Goal: Task Accomplishment & Management: Complete application form

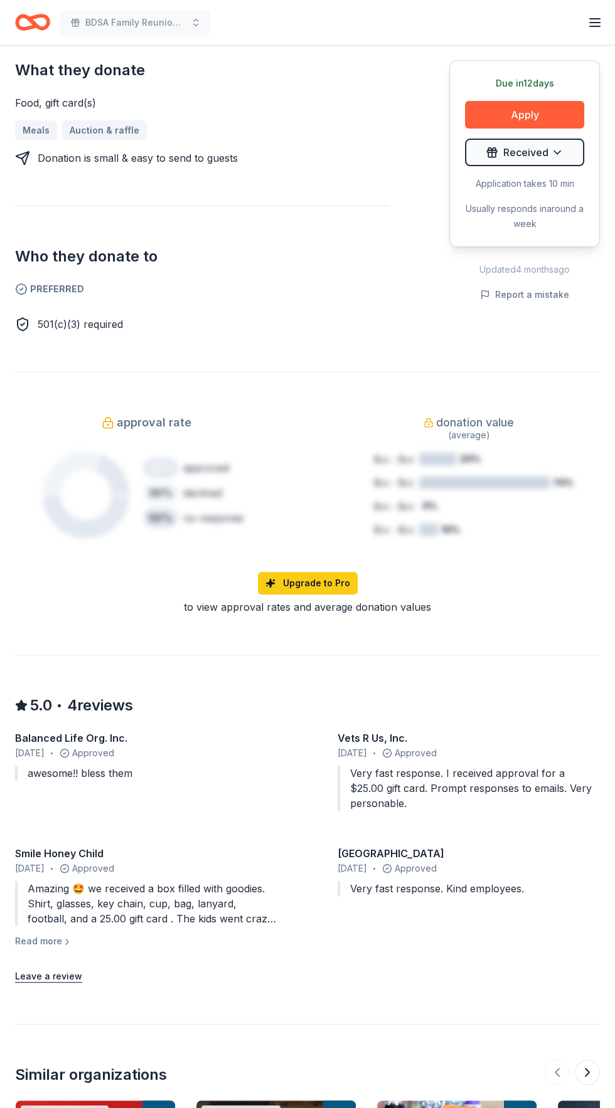
scroll to position [548, 0]
click at [55, 933] on button "Read more" at bounding box center [43, 940] width 57 height 15
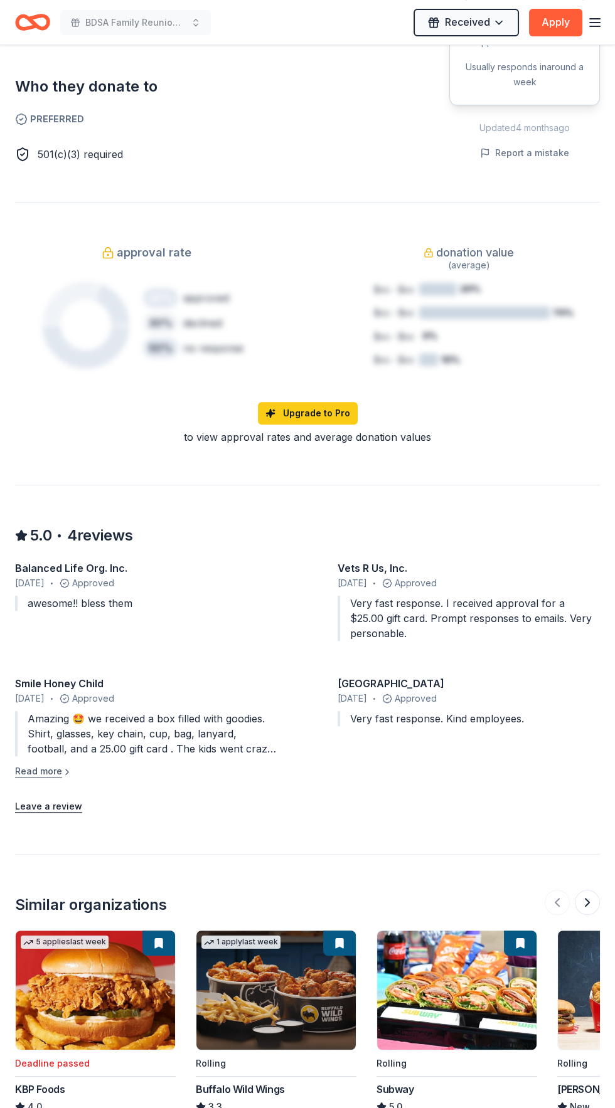
scroll to position [800, 0]
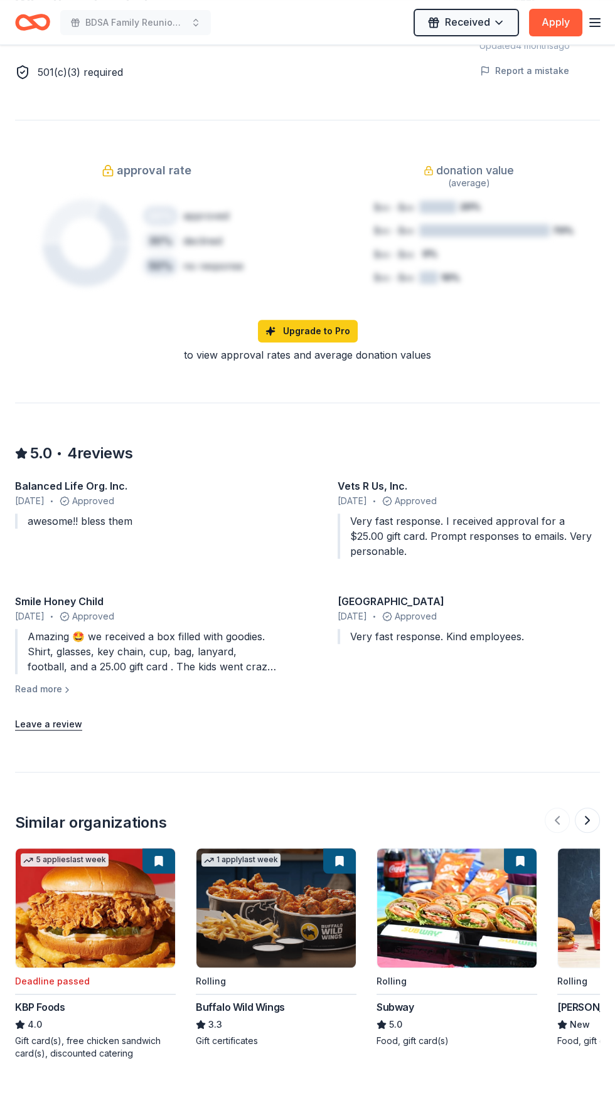
click at [108, 973] on div "Deadline passed" at bounding box center [94, 981] width 158 height 16
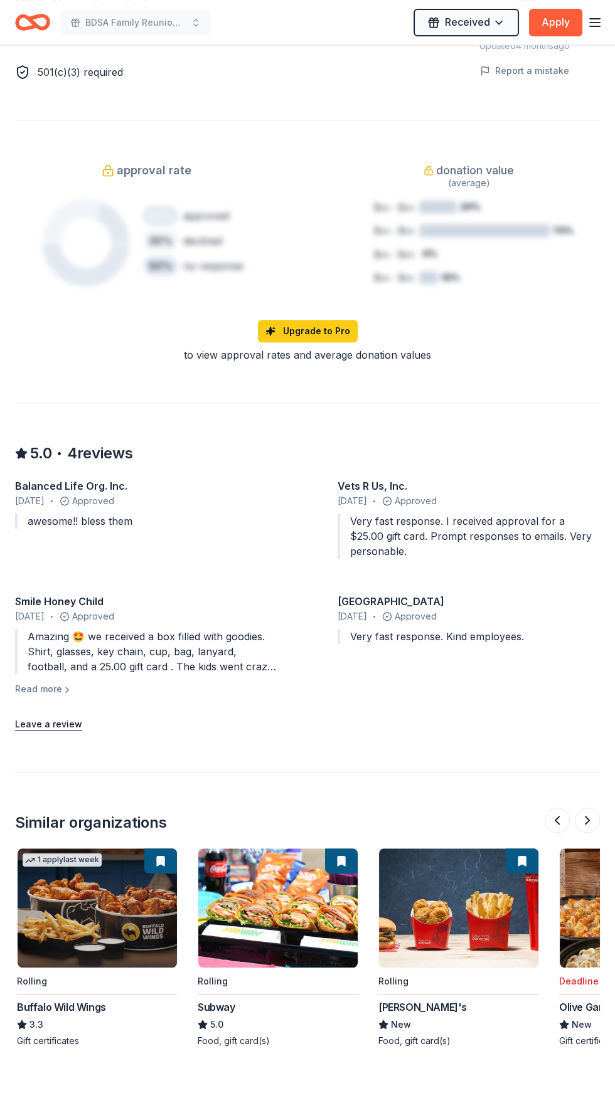
scroll to position [0, 0]
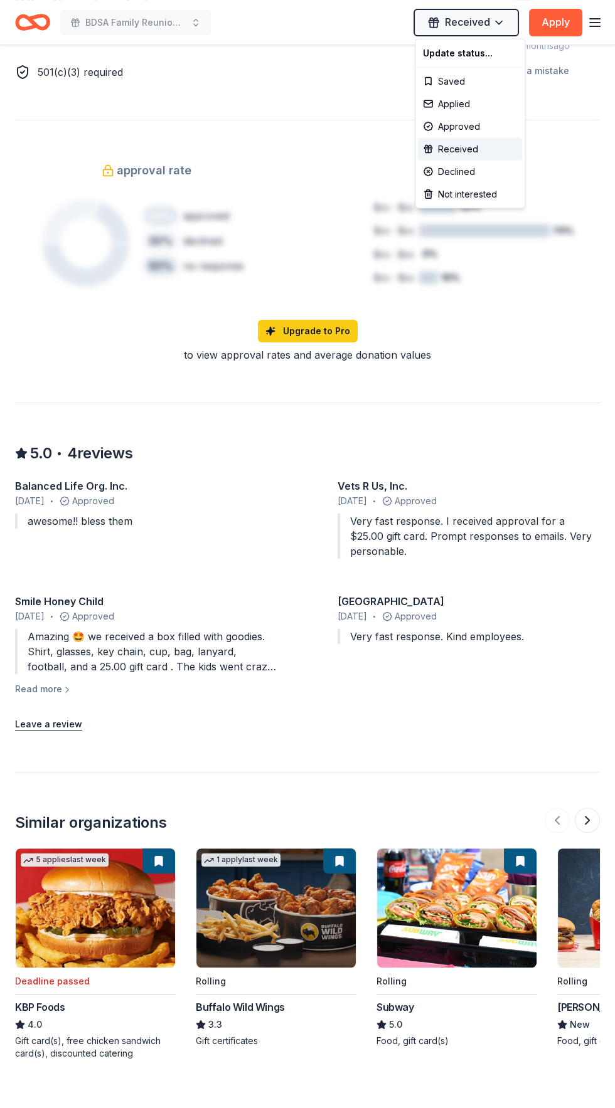
click at [482, 40] on div "Update status... Saved Applied Approved Received Declined Not interested" at bounding box center [470, 124] width 110 height 170
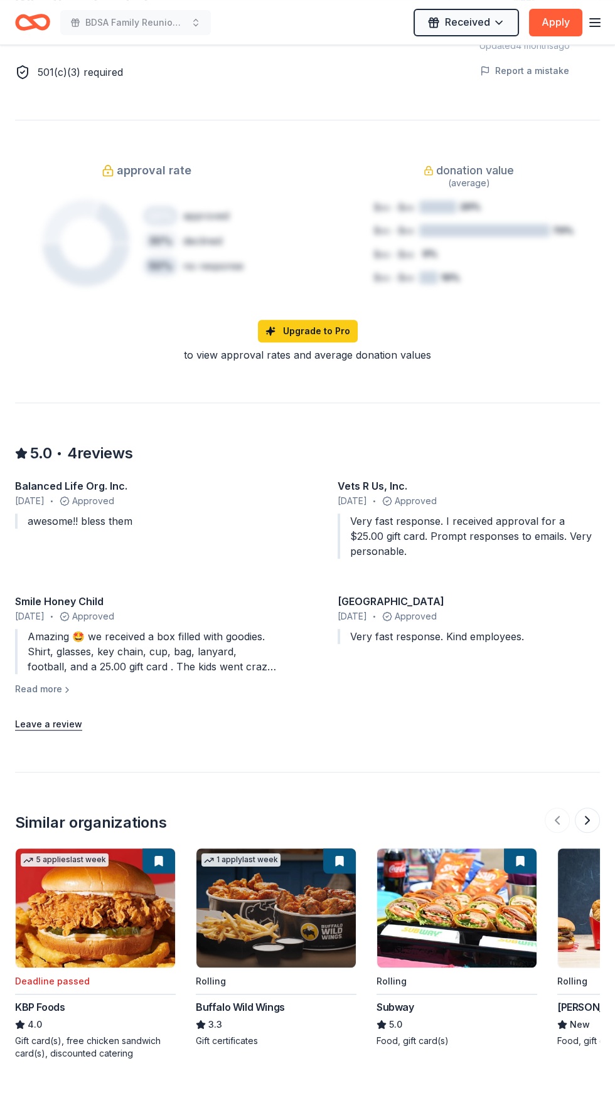
click at [18, 20] on icon "Home" at bounding box center [26, 22] width 19 height 13
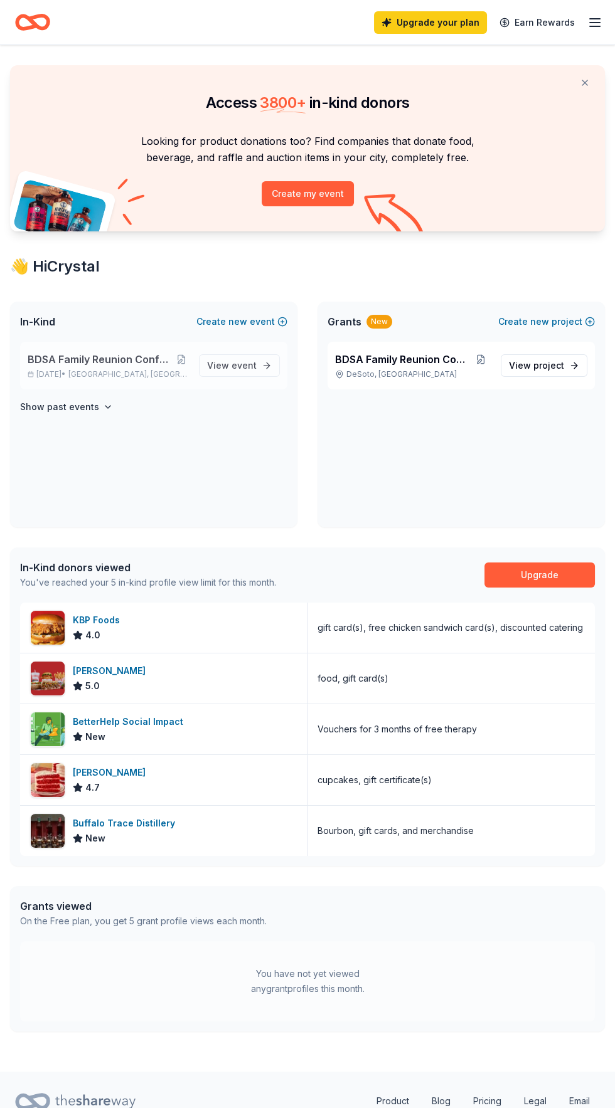
click at [151, 356] on span "BDSA Family Reunion Conference Silent Auction" at bounding box center [101, 359] width 146 height 15
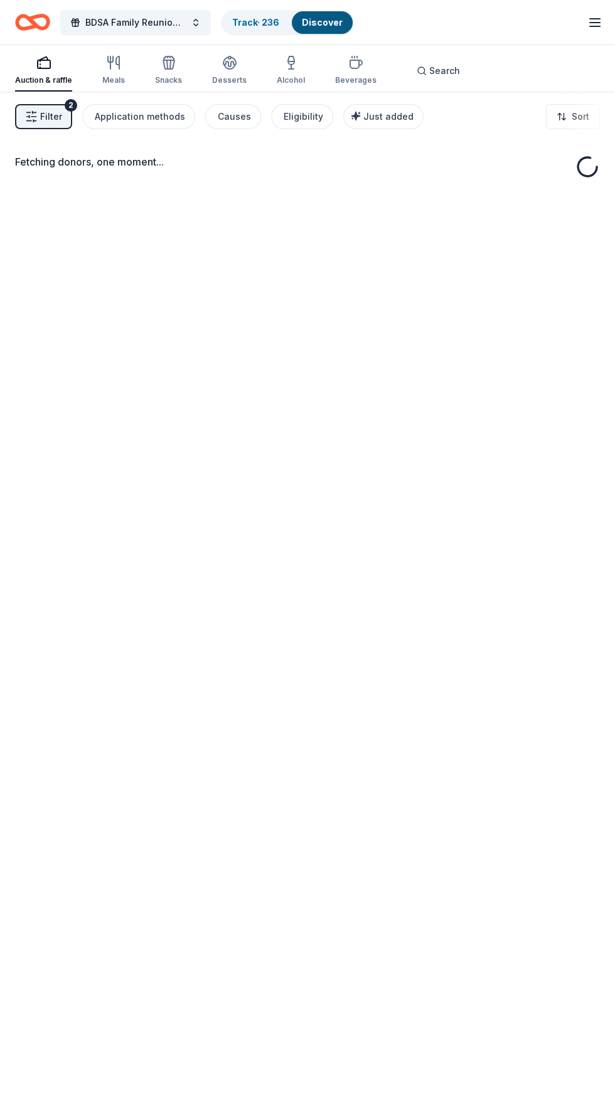
click at [236, 362] on div "Fetching donors, one moment..." at bounding box center [307, 646] width 615 height 1108
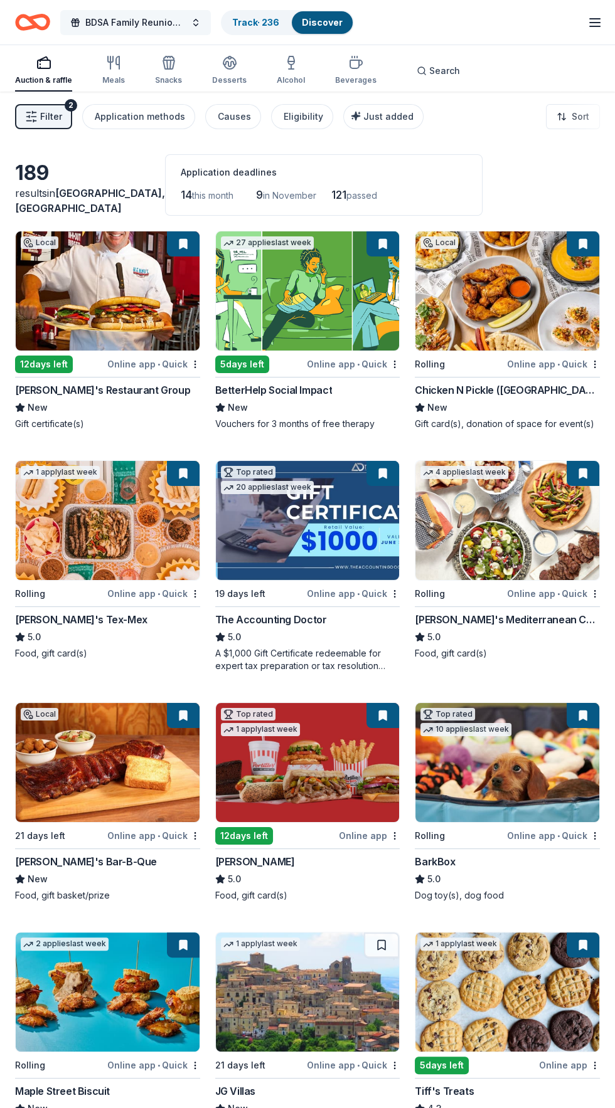
click at [159, 19] on span "BDSA Family Reunion Conference Silent Auction" at bounding box center [135, 22] width 100 height 15
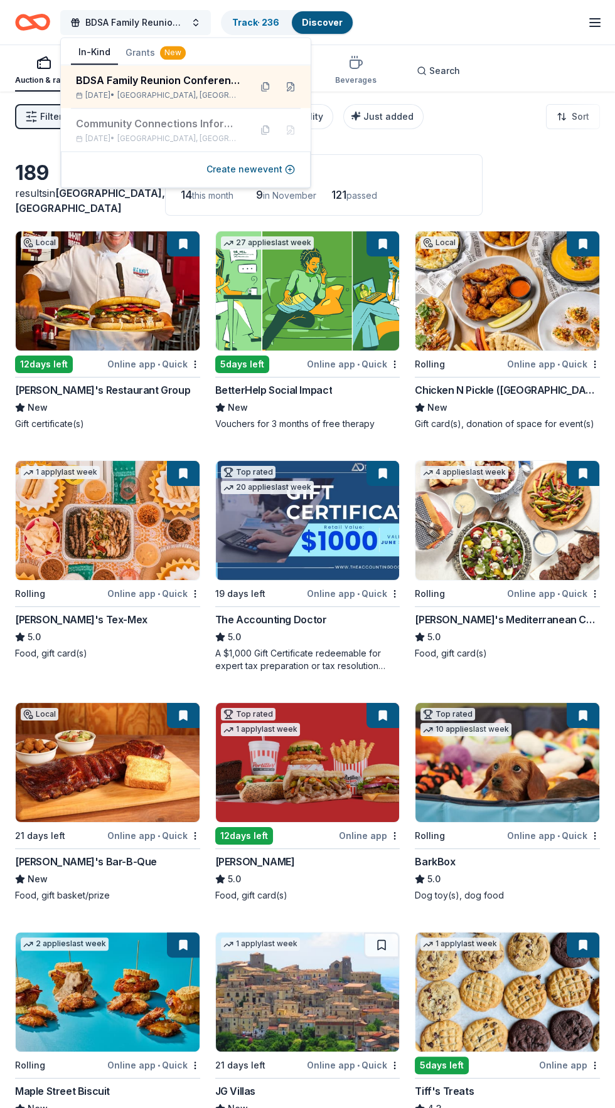
click at [158, 21] on span "BDSA Family Reunion Conference Silent Auction" at bounding box center [135, 22] width 100 height 15
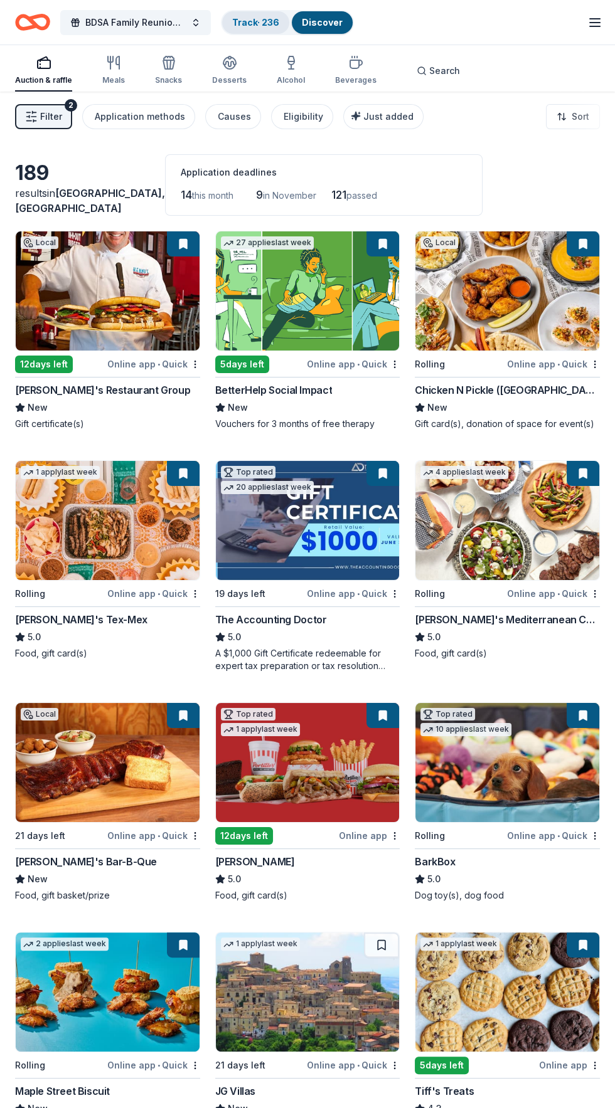
click at [251, 18] on link "Track · 236" at bounding box center [255, 22] width 47 height 11
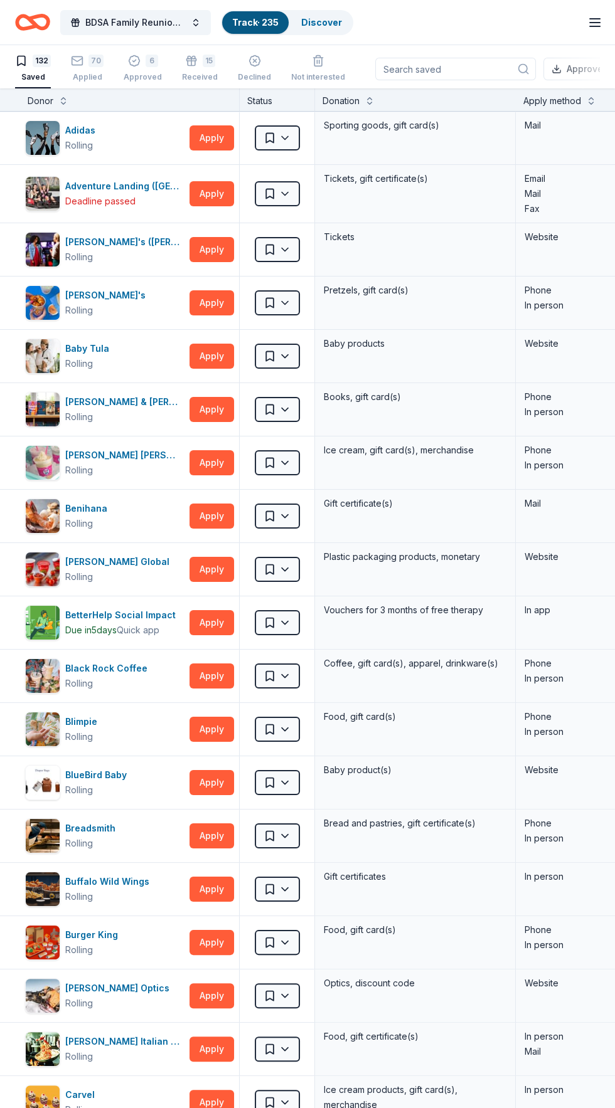
scroll to position [87, 0]
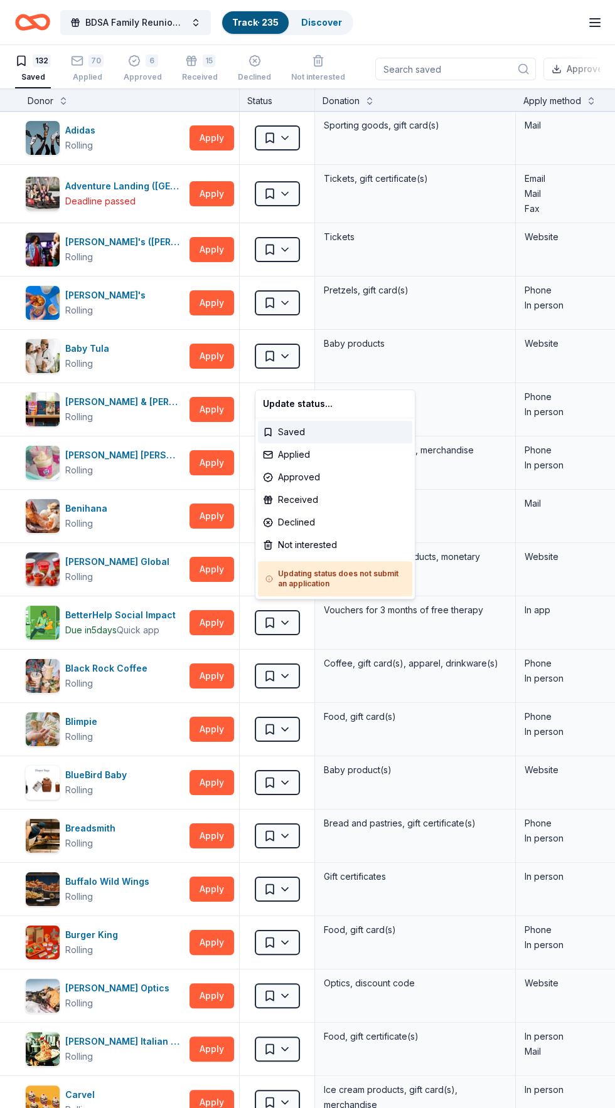
click at [298, 107] on html "10% BDSA Family Reunion Conference Silent Auction Track · 235 Discover Upgrade …" at bounding box center [307, 553] width 615 height 1108
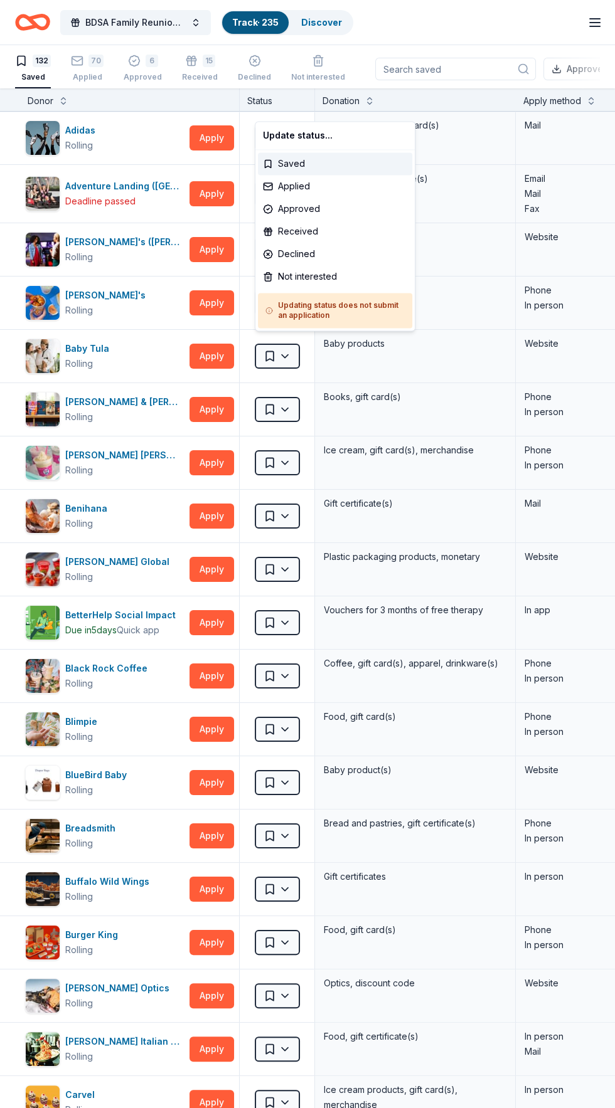
click at [289, 117] on html "10% BDSA Family Reunion Conference Silent Auction Track · 235 Discover Upgrade …" at bounding box center [307, 553] width 615 height 1108
click at [323, 275] on div "Not interested" at bounding box center [335, 276] width 154 height 23
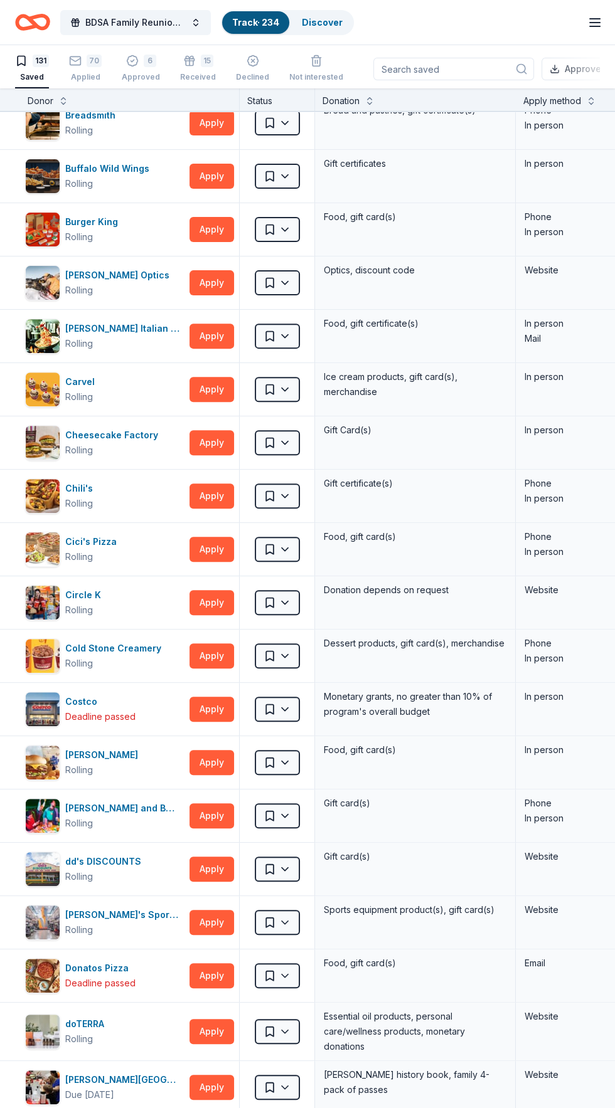
scroll to position [663, 0]
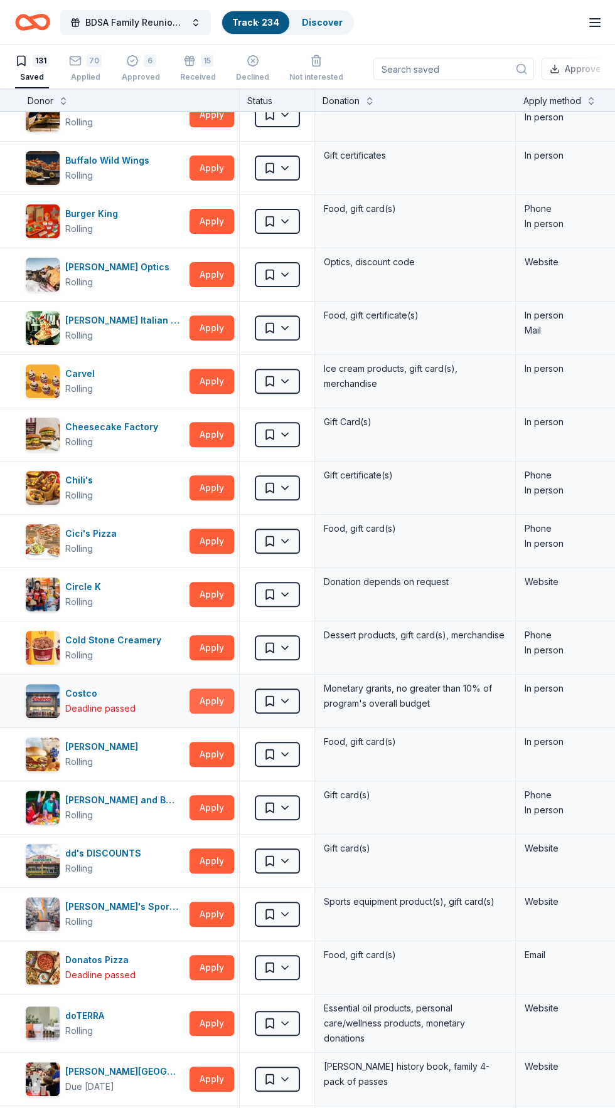
click at [228, 689] on button "Apply" at bounding box center [211, 701] width 45 height 25
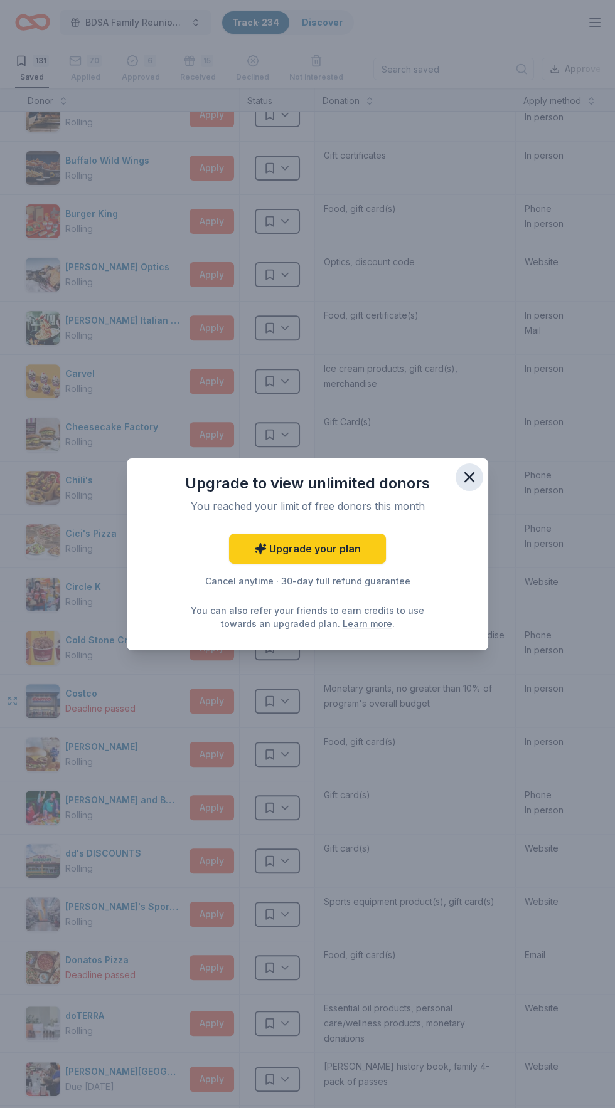
click at [469, 477] on icon "button" at bounding box center [469, 477] width 9 height 9
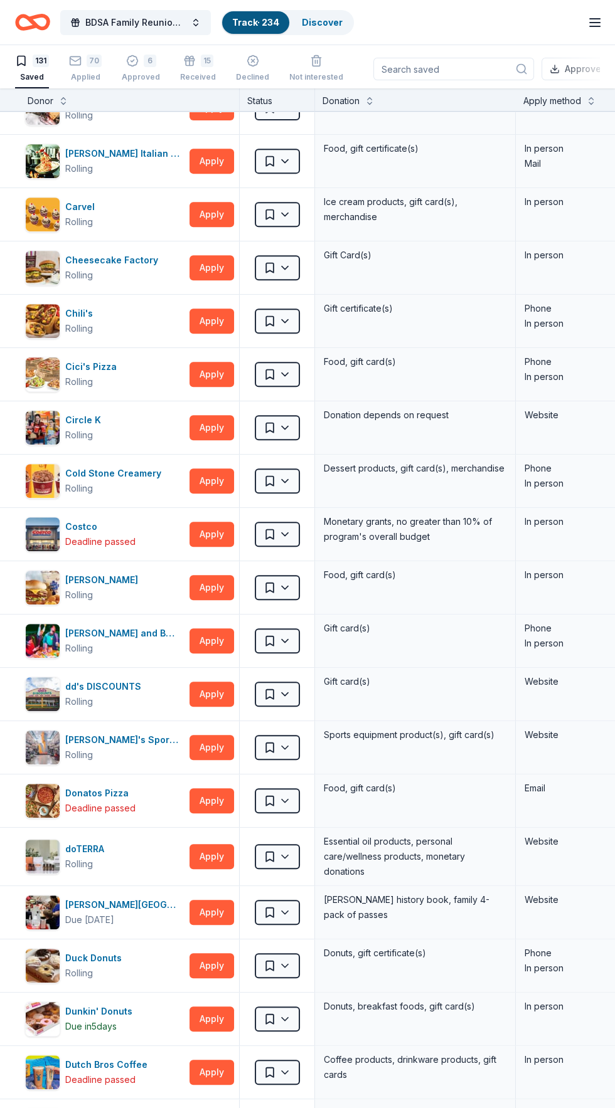
scroll to position [834, 0]
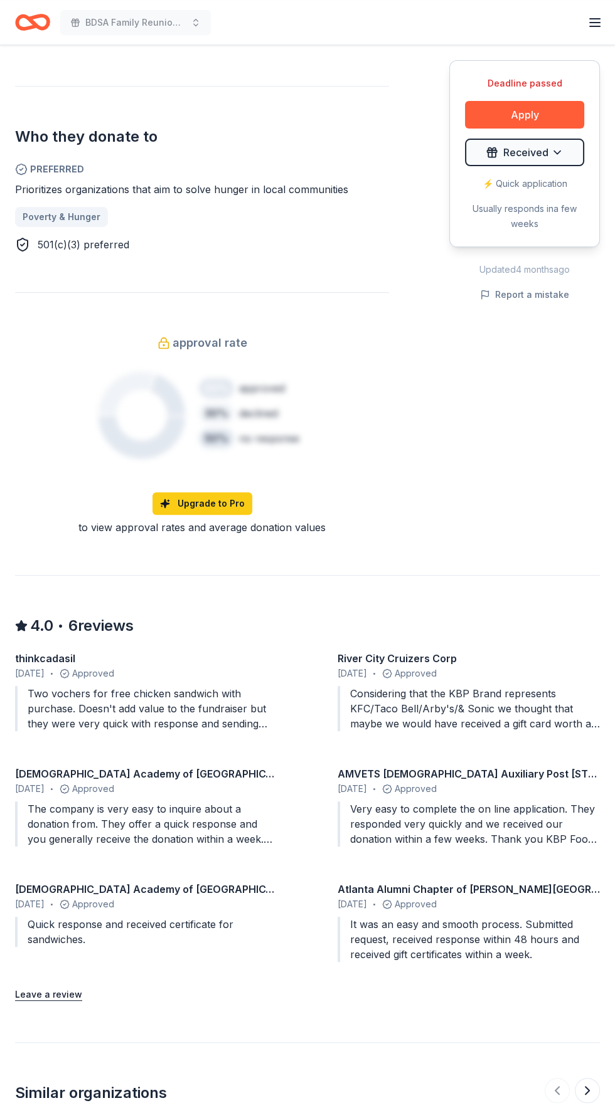
scroll to position [645, 0]
click at [533, 712] on div "Considering that the KBP Brand represents KFC/Taco Bell/Arby's/& Sonic we thoug…" at bounding box center [468, 708] width 262 height 45
click at [512, 712] on div "Considering that the KBP Brand represents KFC/Taco Bell/Arby's/& Sonic we thoug…" at bounding box center [468, 708] width 262 height 45
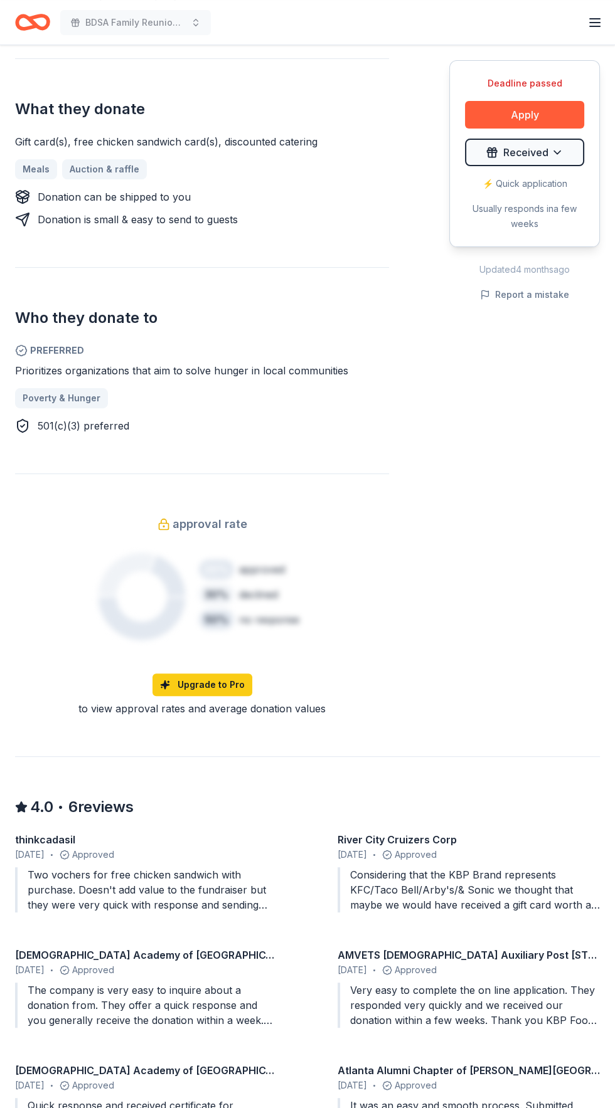
scroll to position [0, 0]
